Goal: Task Accomplishment & Management: Manage account settings

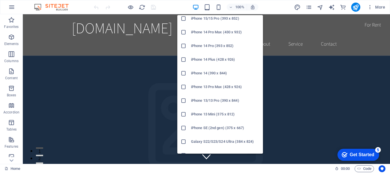
scroll to position [124, 0]
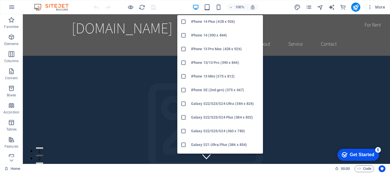
click at [223, 130] on h6 "Galaxy S22/S23/S24 (360 x 780)" at bounding box center [225, 131] width 69 height 7
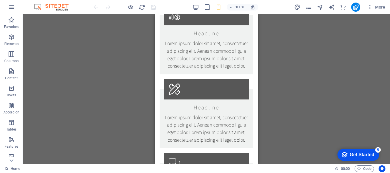
scroll to position [0, 0]
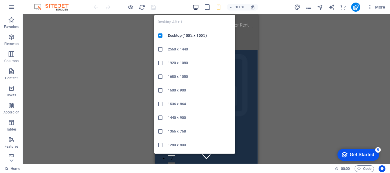
click at [195, 6] on icon "button" at bounding box center [196, 7] width 7 height 7
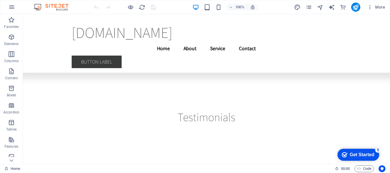
scroll to position [8350, 0]
drag, startPoint x: 389, startPoint y: 21, endPoint x: 413, endPoint y: 180, distance: 160.9
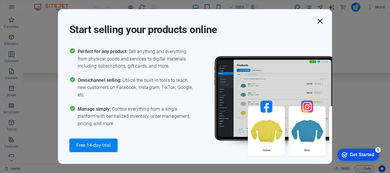
click at [318, 22] on icon "button" at bounding box center [320, 21] width 10 height 10
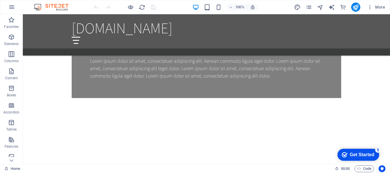
scroll to position [0, 0]
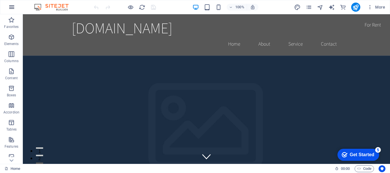
click at [9, 6] on icon "button" at bounding box center [11, 7] width 7 height 7
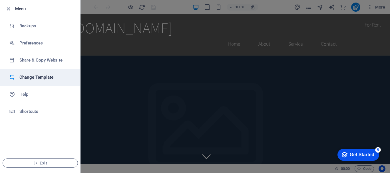
click at [44, 77] on h6 "Change Template" at bounding box center [45, 77] width 53 height 7
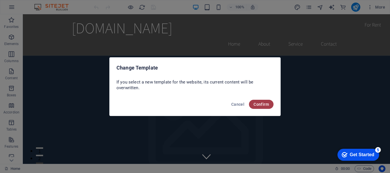
click at [262, 101] on button "Confirm" at bounding box center [261, 104] width 25 height 9
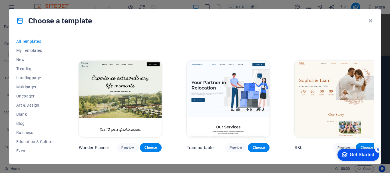
scroll to position [343, 0]
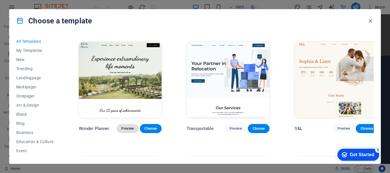
click at [128, 127] on span "Preview" at bounding box center [127, 129] width 13 height 5
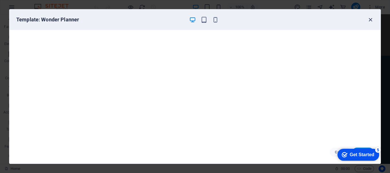
click at [369, 18] on icon "button" at bounding box center [370, 20] width 7 height 7
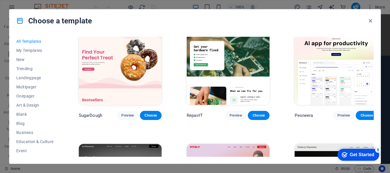
scroll to position [0, 0]
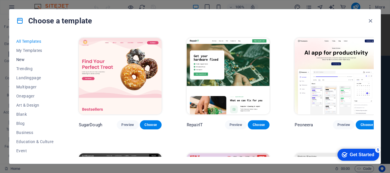
click at [24, 56] on button "New" at bounding box center [34, 59] width 37 height 9
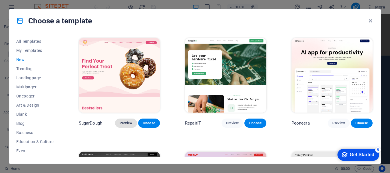
click at [129, 124] on span "Preview" at bounding box center [126, 123] width 13 height 5
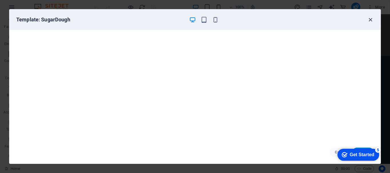
click at [372, 18] on icon "button" at bounding box center [370, 20] width 7 height 7
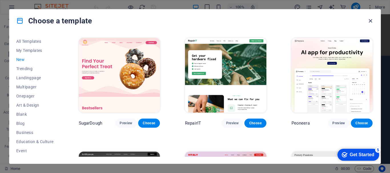
click at [368, 20] on icon "button" at bounding box center [370, 21] width 7 height 7
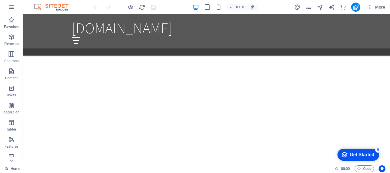
scroll to position [800, 0]
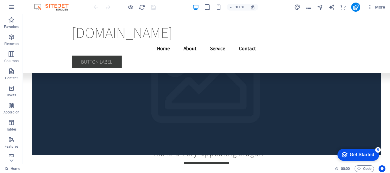
drag, startPoint x: 388, startPoint y: 23, endPoint x: 158, endPoint y: 24, distance: 229.7
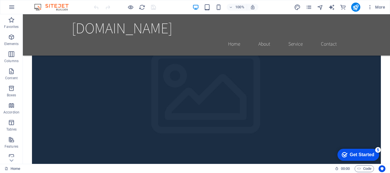
scroll to position [33, 0]
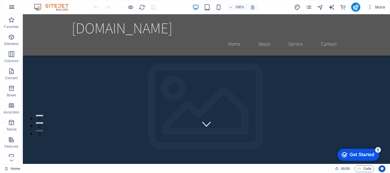
click at [13, 7] on icon "button" at bounding box center [11, 7] width 7 height 7
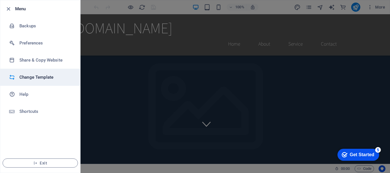
click at [58, 75] on h6 "Change Template" at bounding box center [45, 77] width 53 height 7
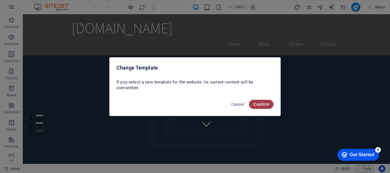
click at [259, 103] on span "Confirm" at bounding box center [261, 104] width 15 height 5
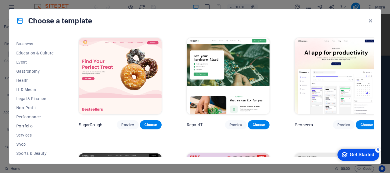
scroll to position [51, 0]
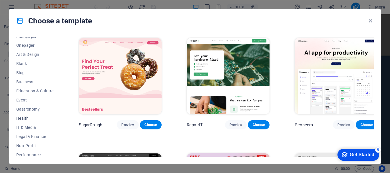
click at [26, 117] on span "Health" at bounding box center [34, 118] width 37 height 5
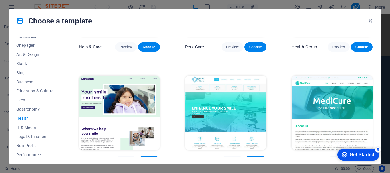
scroll to position [86, 0]
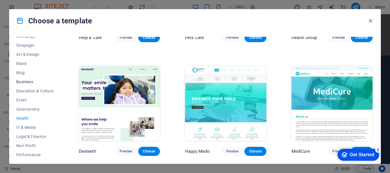
click at [34, 81] on span "Business" at bounding box center [34, 82] width 37 height 5
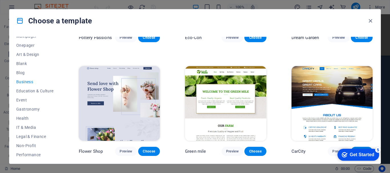
scroll to position [105, 0]
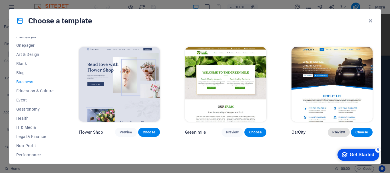
click at [334, 132] on span "Preview" at bounding box center [338, 132] width 13 height 5
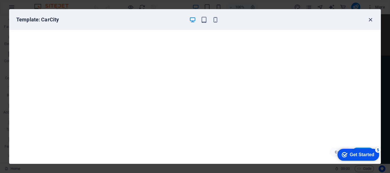
click at [368, 22] on icon "button" at bounding box center [370, 20] width 7 height 7
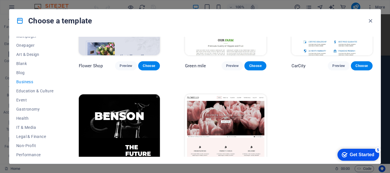
scroll to position [197, 0]
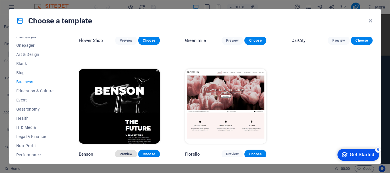
click at [125, 153] on span "Preview" at bounding box center [126, 154] width 13 height 5
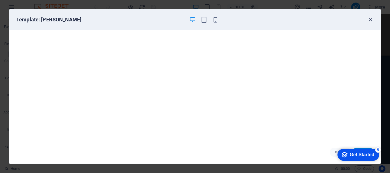
click at [370, 18] on icon "button" at bounding box center [370, 20] width 7 height 7
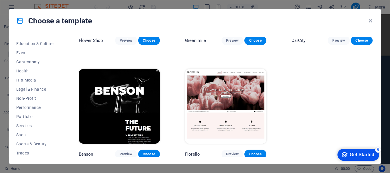
scroll to position [117, 0]
click at [29, 150] on button "Wireframe" at bounding box center [34, 152] width 37 height 9
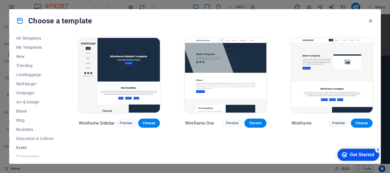
scroll to position [0, 0]
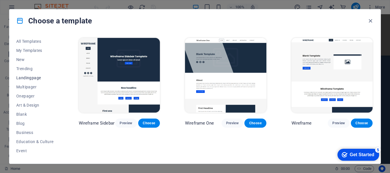
click at [40, 79] on span "Landingpage" at bounding box center [34, 78] width 37 height 5
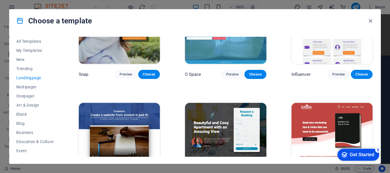
scroll to position [505, 0]
click at [36, 86] on span "Multipager" at bounding box center [34, 87] width 37 height 5
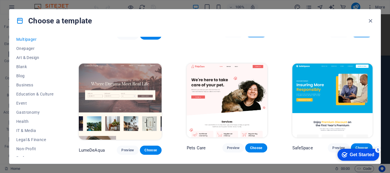
scroll to position [67, 0]
drag, startPoint x: 371, startPoint y: 21, endPoint x: 339, endPoint y: 10, distance: 33.4
click at [371, 21] on icon "button" at bounding box center [370, 21] width 7 height 7
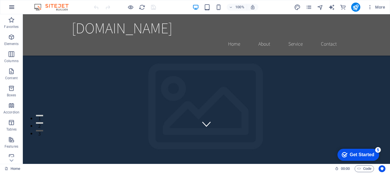
click at [16, 7] on button "button" at bounding box center [12, 7] width 14 height 14
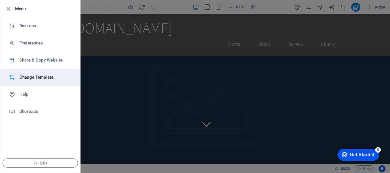
click at [43, 78] on h6 "Change Template" at bounding box center [45, 77] width 53 height 7
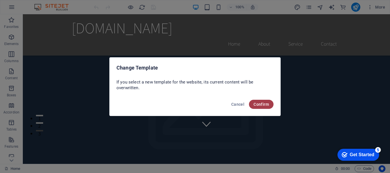
click at [262, 102] on button "Confirm" at bounding box center [261, 104] width 25 height 9
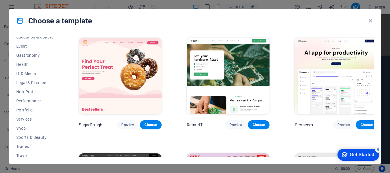
scroll to position [117, 0]
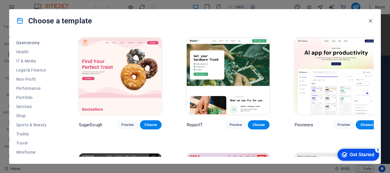
drag, startPoint x: 53, startPoint y: 156, endPoint x: 26, endPoint y: 41, distance: 117.6
click at [26, 41] on div "All Templates My Templates New Trending Landingpage Multipager Onepager Art & D…" at bounding box center [38, 97] width 44 height 120
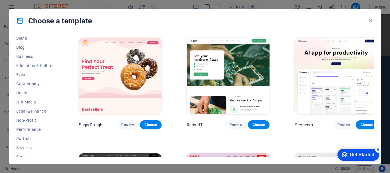
scroll to position [95, 0]
click at [26, 135] on button "Shop" at bounding box center [34, 138] width 37 height 9
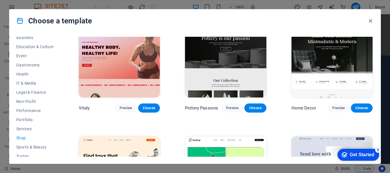
scroll to position [0, 0]
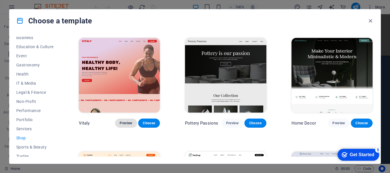
click at [128, 123] on span "Preview" at bounding box center [126, 123] width 13 height 5
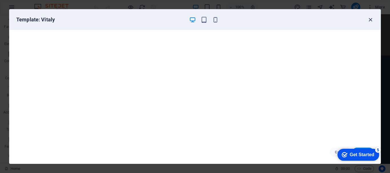
click at [370, 19] on icon "button" at bounding box center [370, 20] width 7 height 7
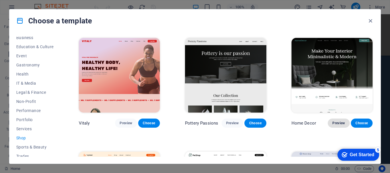
click at [338, 123] on span "Preview" at bounding box center [338, 123] width 13 height 5
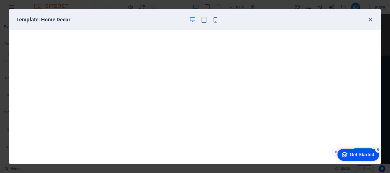
drag, startPoint x: 372, startPoint y: 17, endPoint x: 370, endPoint y: 20, distance: 3.7
click at [372, 18] on icon "button" at bounding box center [370, 20] width 7 height 7
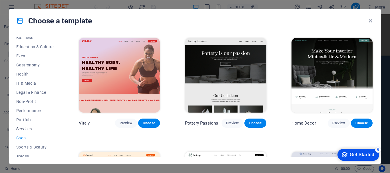
click at [31, 128] on span "Services" at bounding box center [34, 129] width 37 height 5
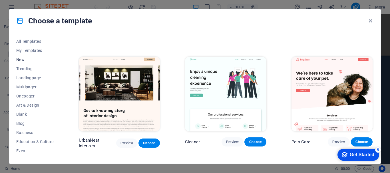
click at [29, 62] on button "New" at bounding box center [34, 59] width 37 height 9
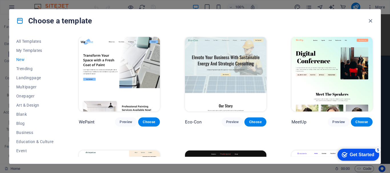
scroll to position [448, 0]
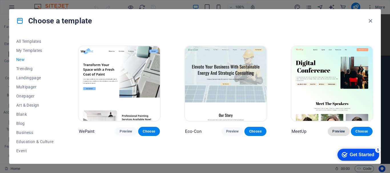
click at [330, 128] on button "Preview" at bounding box center [339, 131] width 22 height 9
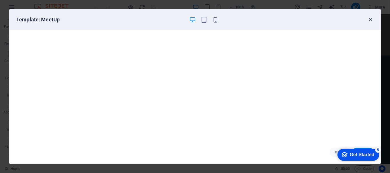
click at [370, 19] on icon "button" at bounding box center [370, 20] width 7 height 7
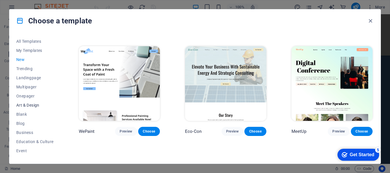
scroll to position [19, 0]
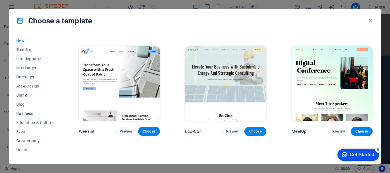
click at [34, 114] on span "Business" at bounding box center [34, 113] width 37 height 5
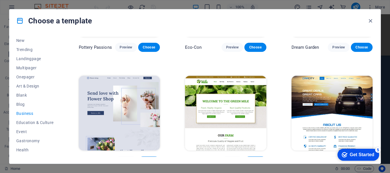
scroll to position [86, 0]
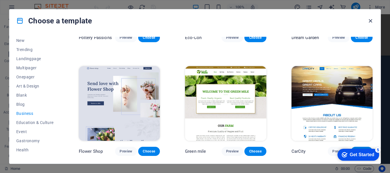
click at [369, 21] on icon "button" at bounding box center [370, 21] width 7 height 7
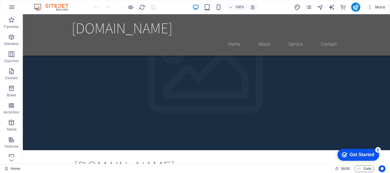
scroll to position [0, 0]
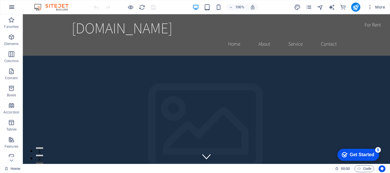
click at [12, 6] on icon "button" at bounding box center [11, 7] width 7 height 7
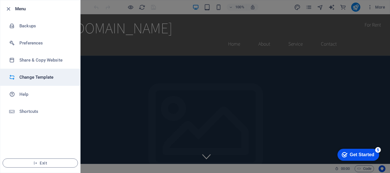
click at [37, 77] on h6 "Change Template" at bounding box center [45, 77] width 53 height 7
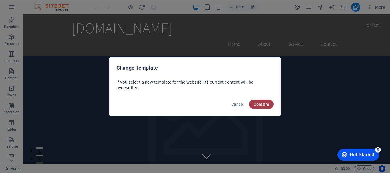
click at [253, 101] on button "Confirm" at bounding box center [261, 104] width 25 height 9
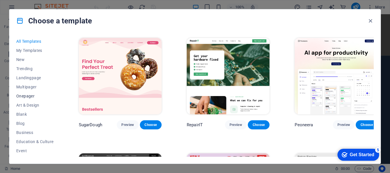
click at [33, 95] on span "Onepager" at bounding box center [34, 96] width 37 height 5
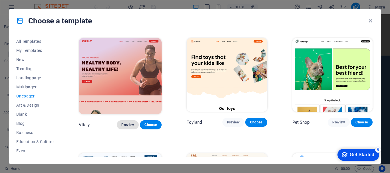
click at [128, 123] on span "Preview" at bounding box center [127, 125] width 13 height 5
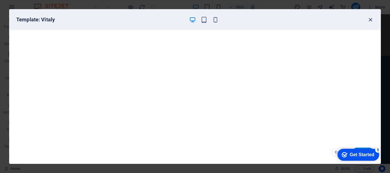
click at [372, 21] on icon "button" at bounding box center [370, 20] width 7 height 7
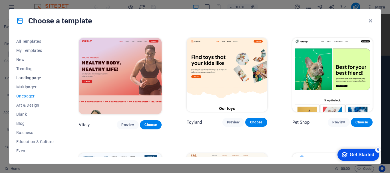
click at [38, 75] on button "Landingpage" at bounding box center [34, 77] width 37 height 9
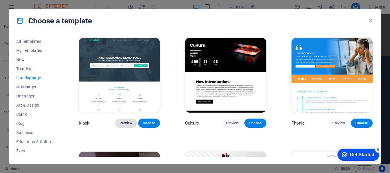
click at [127, 121] on span "Preview" at bounding box center [126, 123] width 13 height 5
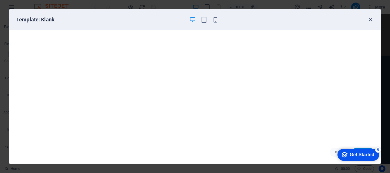
click at [368, 21] on icon "button" at bounding box center [370, 20] width 7 height 7
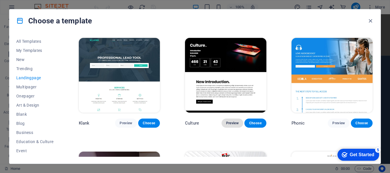
click at [235, 121] on span "Preview" at bounding box center [232, 123] width 13 height 5
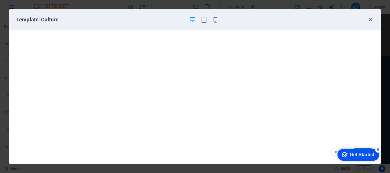
click at [374, 19] on icon "button" at bounding box center [370, 20] width 7 height 7
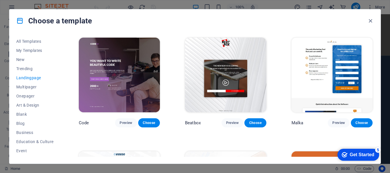
scroll to position [133, 0]
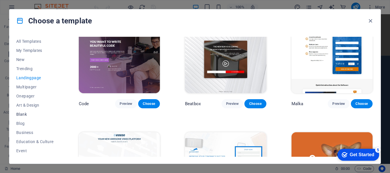
click at [23, 115] on span "Blank" at bounding box center [34, 114] width 37 height 5
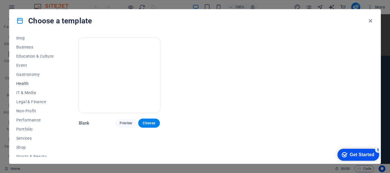
scroll to position [95, 0]
click at [28, 130] on span "Services" at bounding box center [34, 129] width 37 height 5
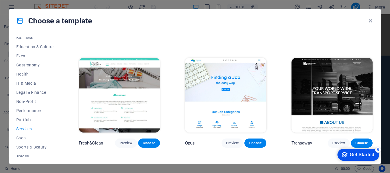
scroll to position [562, 0]
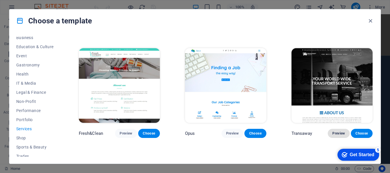
click at [333, 131] on span "Preview" at bounding box center [338, 133] width 13 height 5
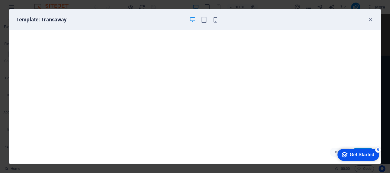
click at [374, 22] on div "Template: Transaway" at bounding box center [194, 19] width 371 height 21
click at [372, 21] on icon "button" at bounding box center [370, 20] width 7 height 7
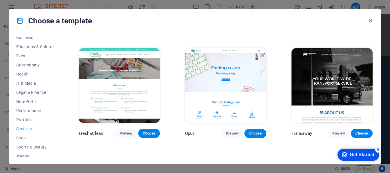
click at [371, 21] on icon "button" at bounding box center [370, 21] width 7 height 7
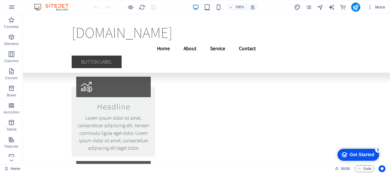
scroll to position [3625, 0]
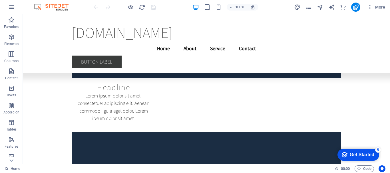
drag, startPoint x: 388, startPoint y: 21, endPoint x: 143, endPoint y: 14, distance: 244.9
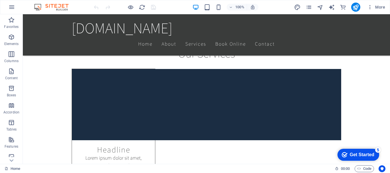
scroll to position [287, 0]
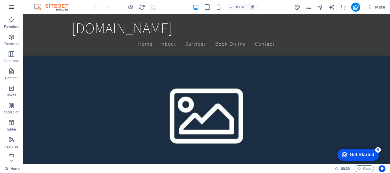
click at [11, 10] on icon "button" at bounding box center [11, 7] width 7 height 7
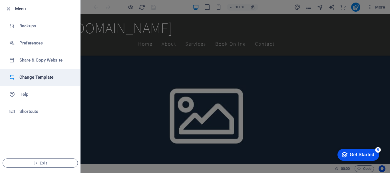
click at [41, 77] on h6 "Change Template" at bounding box center [45, 77] width 53 height 7
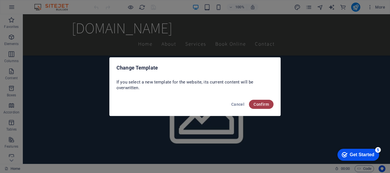
click at [263, 102] on button "Confirm" at bounding box center [261, 104] width 25 height 9
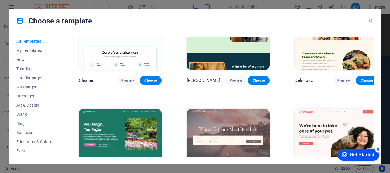
scroll to position [1019, 0]
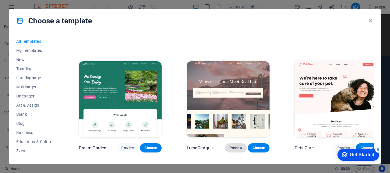
click at [227, 144] on button "Preview" at bounding box center [236, 148] width 22 height 9
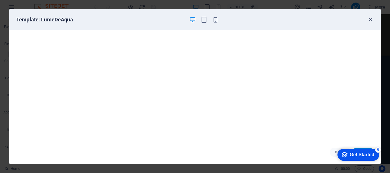
click at [369, 20] on icon "button" at bounding box center [370, 20] width 7 height 7
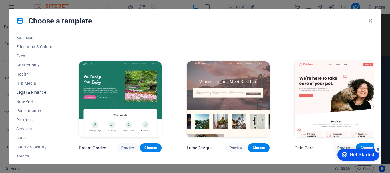
scroll to position [105, 0]
click at [26, 129] on span "Shop" at bounding box center [34, 128] width 37 height 5
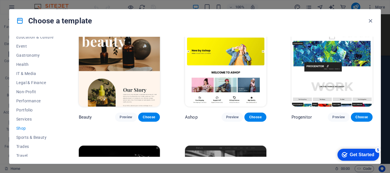
scroll to position [215, 0]
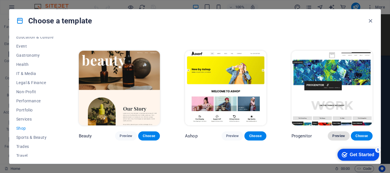
click at [338, 134] on span "Preview" at bounding box center [338, 136] width 13 height 5
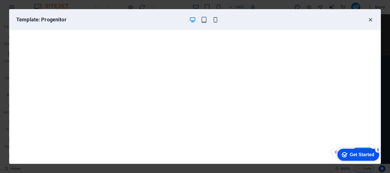
click at [370, 17] on icon "button" at bounding box center [370, 20] width 7 height 7
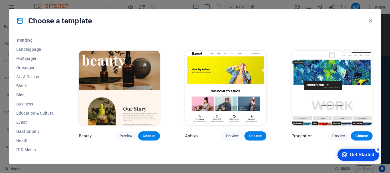
scroll to position [19, 0]
click at [36, 57] on span "Landingpage" at bounding box center [34, 59] width 37 height 5
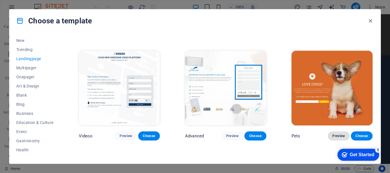
click at [334, 134] on span "Preview" at bounding box center [338, 136] width 13 height 5
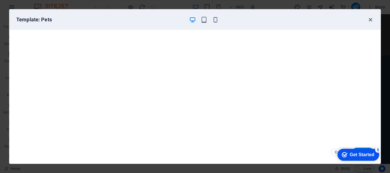
click at [372, 21] on icon "button" at bounding box center [370, 20] width 7 height 7
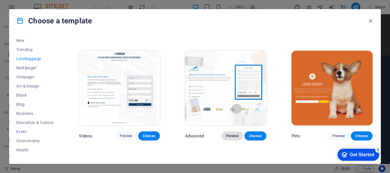
click at [234, 132] on button "Preview" at bounding box center [233, 136] width 22 height 9
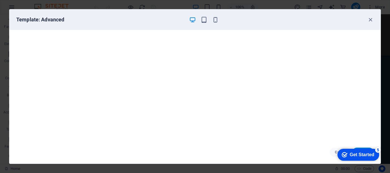
scroll to position [1, 0]
click at [368, 20] on icon "button" at bounding box center [370, 20] width 7 height 7
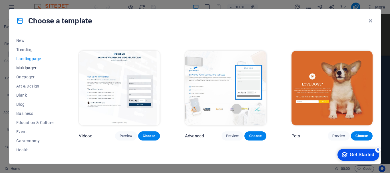
click at [27, 69] on span "Multipager" at bounding box center [34, 68] width 37 height 5
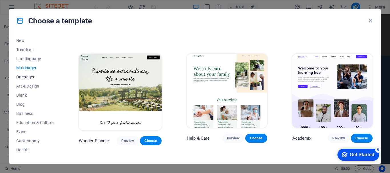
click at [31, 76] on span "Onepager" at bounding box center [34, 77] width 37 height 5
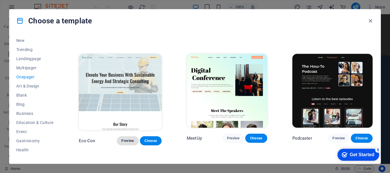
click at [129, 139] on span "Preview" at bounding box center [127, 141] width 13 height 5
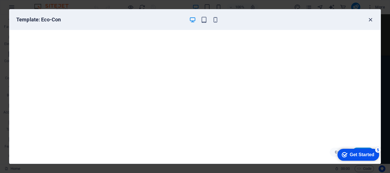
click at [368, 22] on icon "button" at bounding box center [370, 20] width 7 height 7
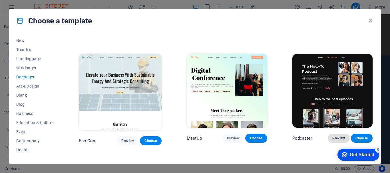
click at [332, 136] on span "Preview" at bounding box center [338, 138] width 13 height 5
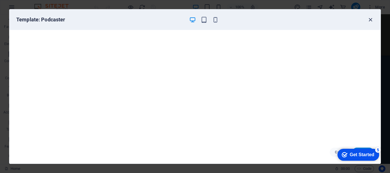
click at [369, 17] on icon "button" at bounding box center [370, 20] width 7 height 7
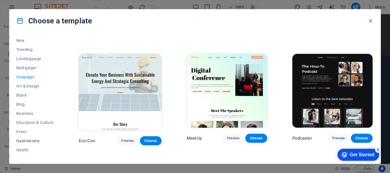
click at [27, 142] on span "Gastronomy" at bounding box center [34, 141] width 37 height 5
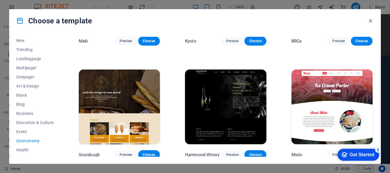
scroll to position [339, 0]
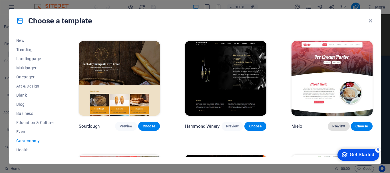
click at [336, 127] on button "Preview" at bounding box center [339, 126] width 22 height 9
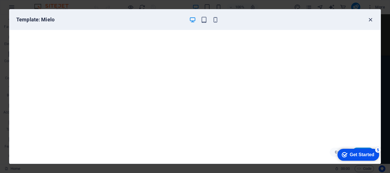
click at [370, 20] on icon "button" at bounding box center [370, 20] width 7 height 7
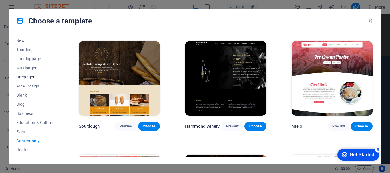
click at [33, 77] on span "Onepager" at bounding box center [34, 77] width 37 height 5
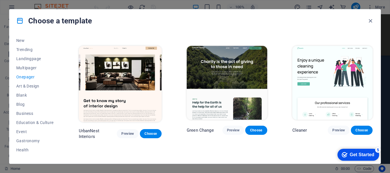
scroll to position [1701, 0]
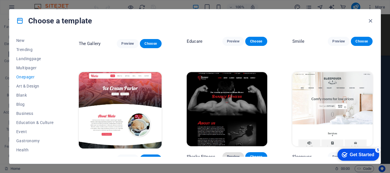
click at [230, 155] on span "Preview" at bounding box center [233, 157] width 13 height 5
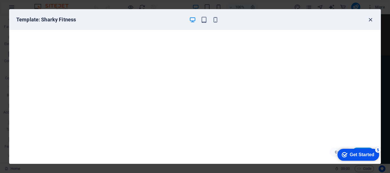
drag, startPoint x: 374, startPoint y: 19, endPoint x: 369, endPoint y: 20, distance: 4.6
click at [372, 19] on icon "button" at bounding box center [370, 20] width 7 height 7
